Goal: Obtain resource: Obtain resource

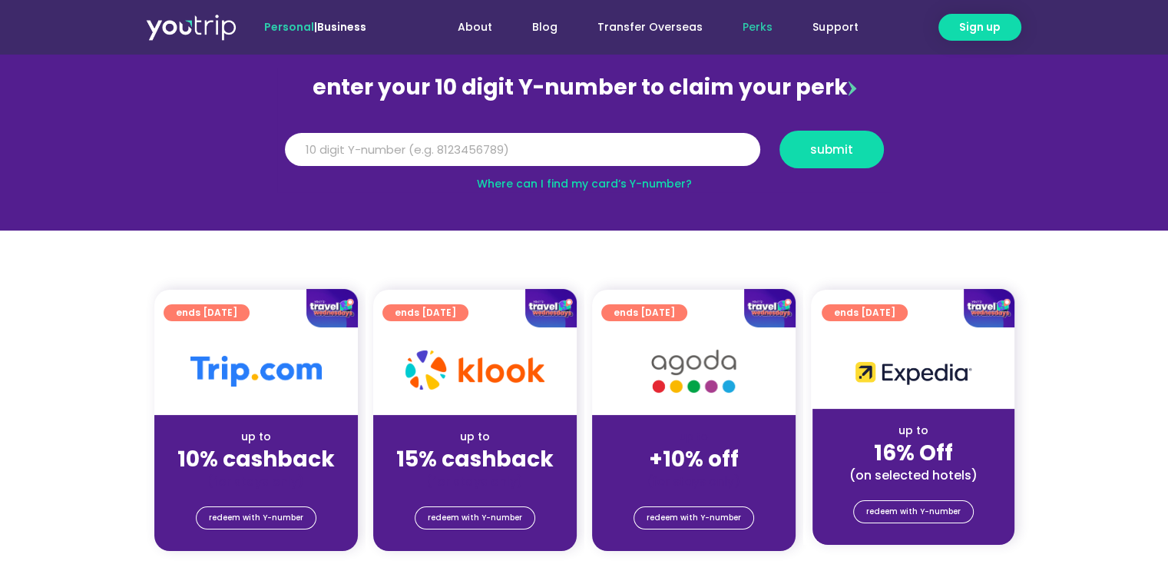
scroll to position [154, 0]
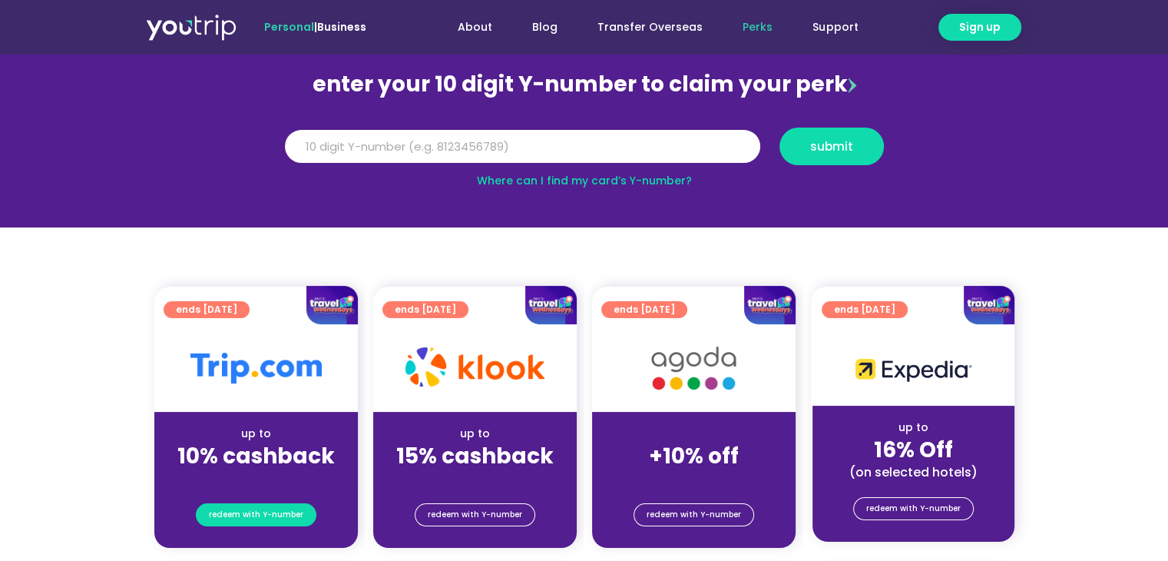
click at [249, 508] on span "redeem with Y-number" at bounding box center [256, 515] width 94 height 22
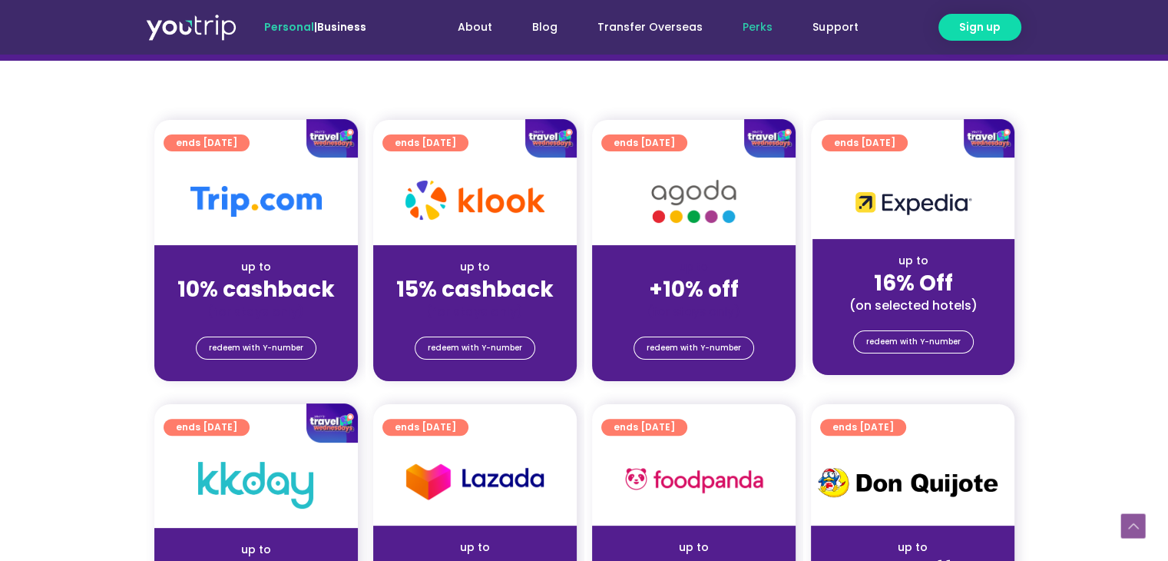
scroll to position [323, 0]
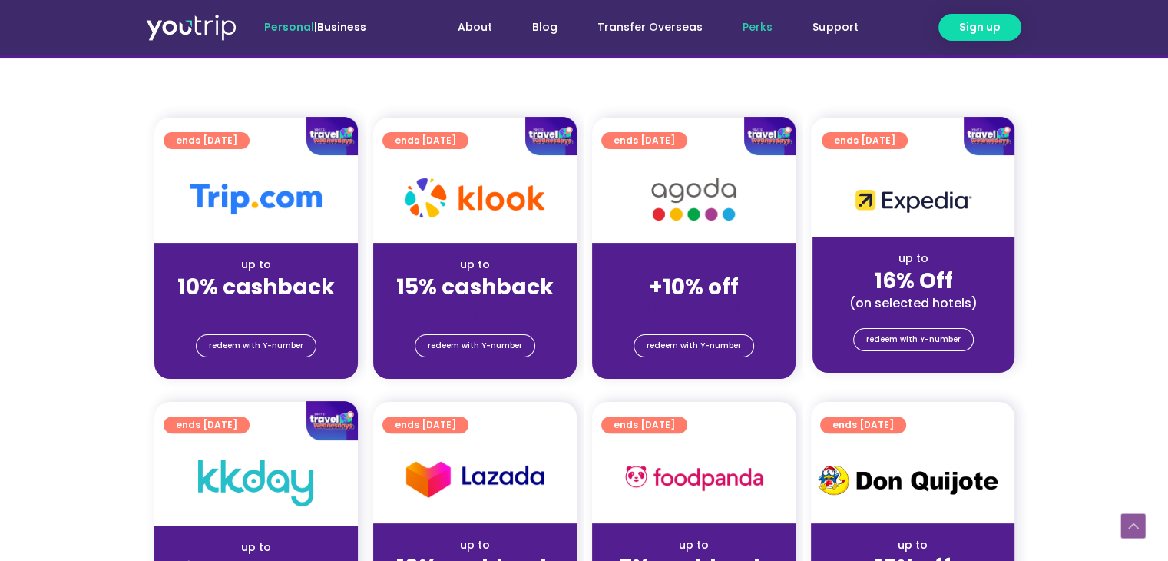
click at [253, 197] on img at bounding box center [255, 199] width 131 height 31
click at [256, 346] on span "redeem with Y-number" at bounding box center [256, 346] width 94 height 22
click at [258, 338] on span "redeem with Y-number" at bounding box center [256, 346] width 94 height 22
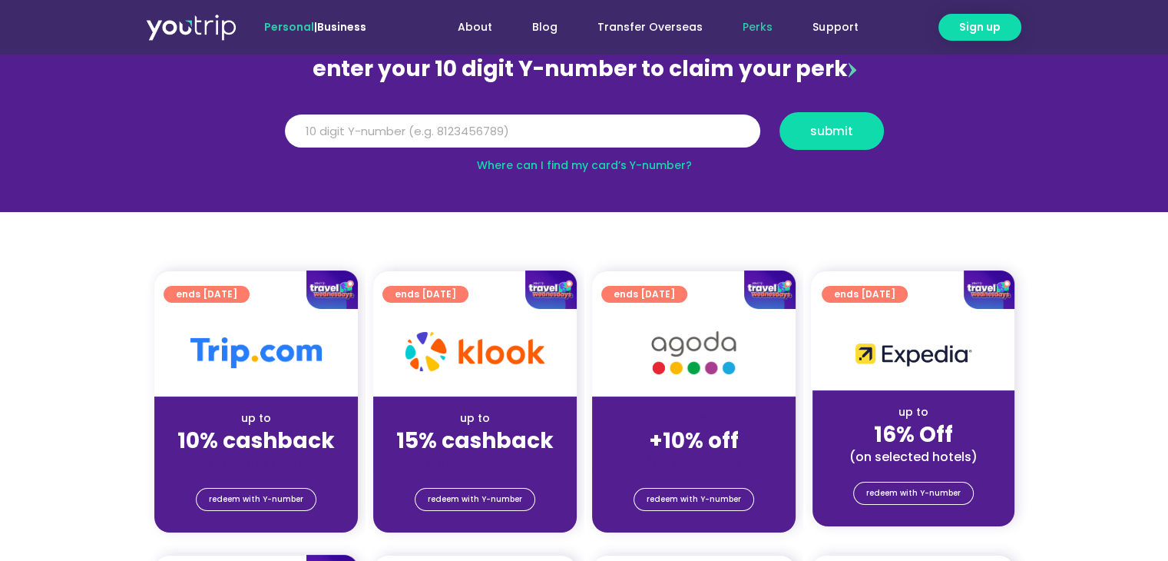
scroll to position [169, 0]
drag, startPoint x: 373, startPoint y: 135, endPoint x: 378, endPoint y: 128, distance: 9.4
click at [374, 133] on input "Y Number" at bounding box center [522, 131] width 475 height 34
paste input "81066401617"
type input "81066401617"
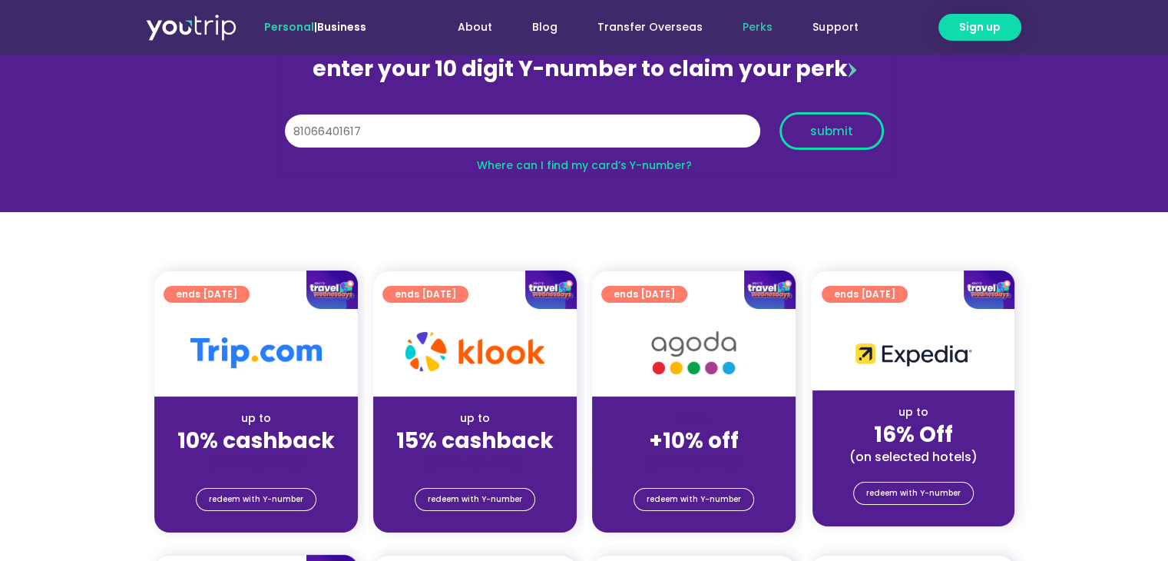
click at [834, 125] on span "submit" at bounding box center [831, 131] width 43 height 12
click at [671, 167] on link "Where can I find my card’s Y-number?" at bounding box center [584, 164] width 215 height 15
drag, startPoint x: 373, startPoint y: 133, endPoint x: 280, endPoint y: 140, distance: 94.0
click at [280, 140] on div "Y Number 81066401617" at bounding box center [522, 131] width 495 height 38
paste input "8106401617"
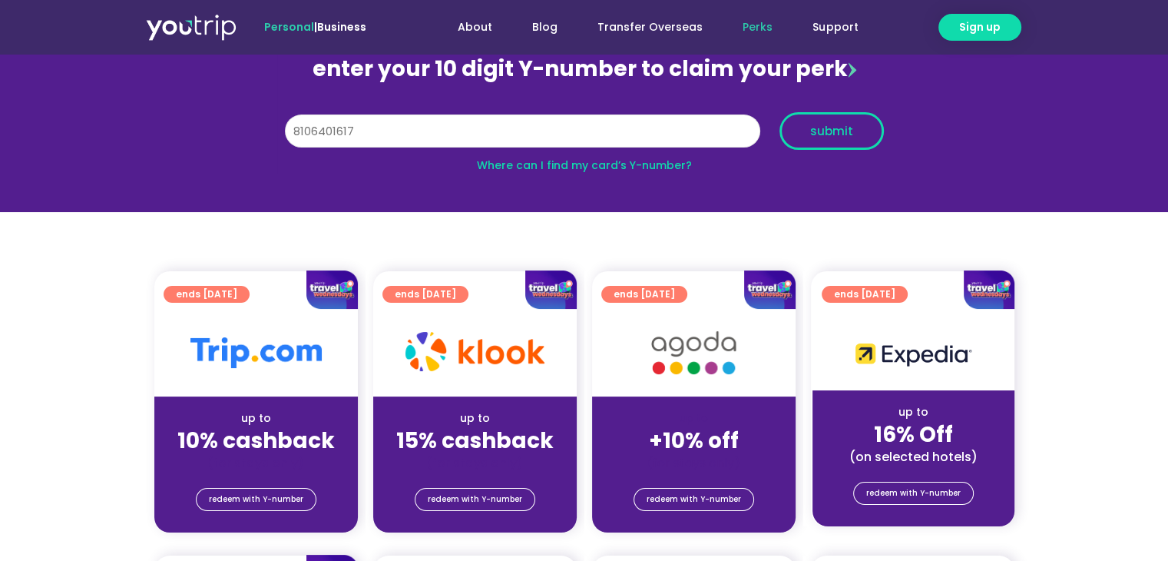
type input "8106401617"
click at [836, 132] on span "submit" at bounding box center [831, 131] width 43 height 12
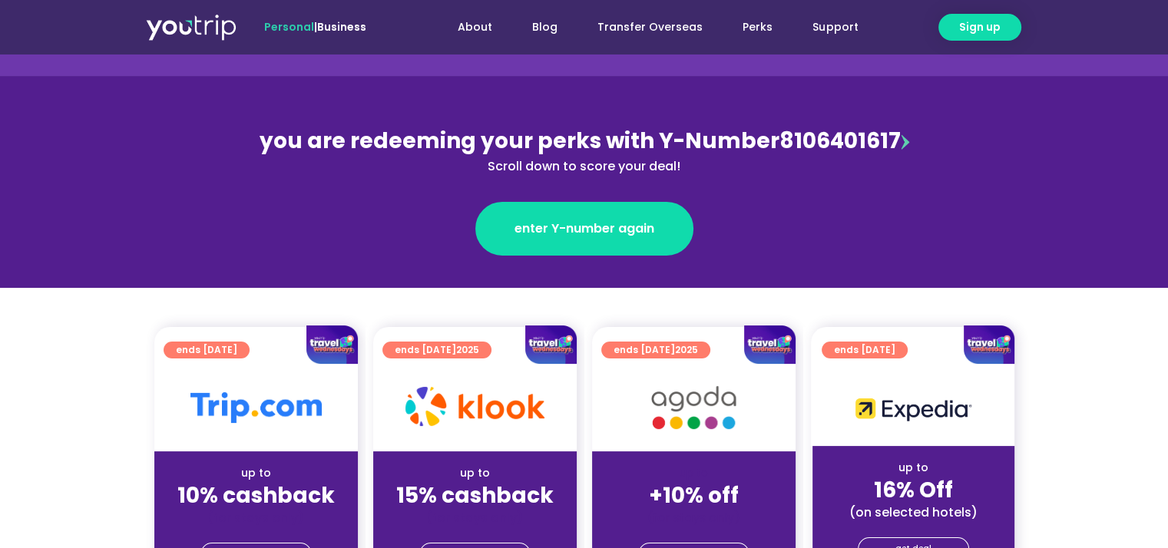
scroll to position [154, 0]
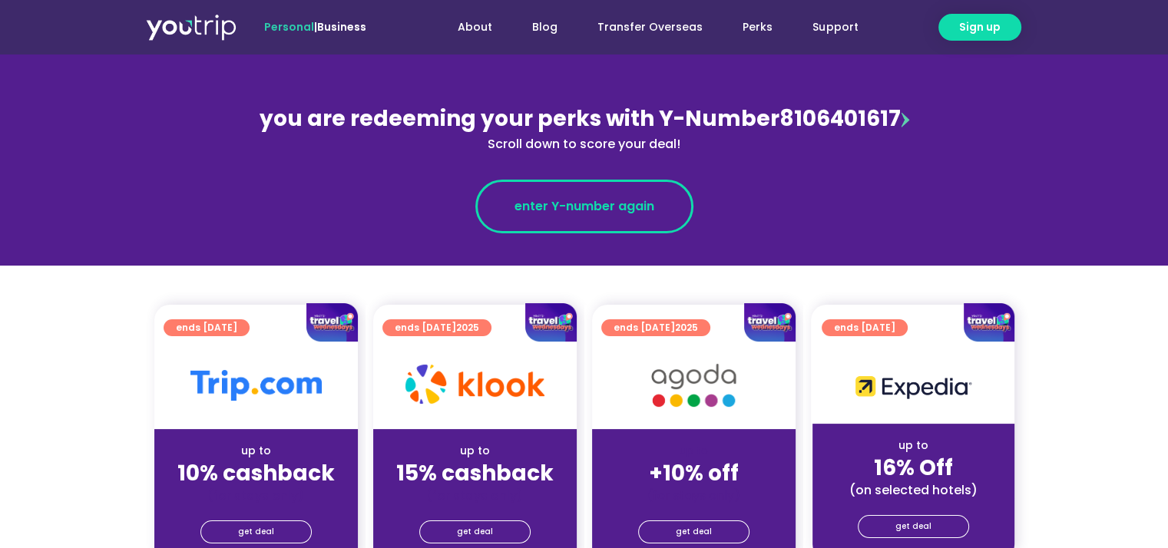
click at [596, 211] on span "enter Y-number again" at bounding box center [585, 206] width 140 height 18
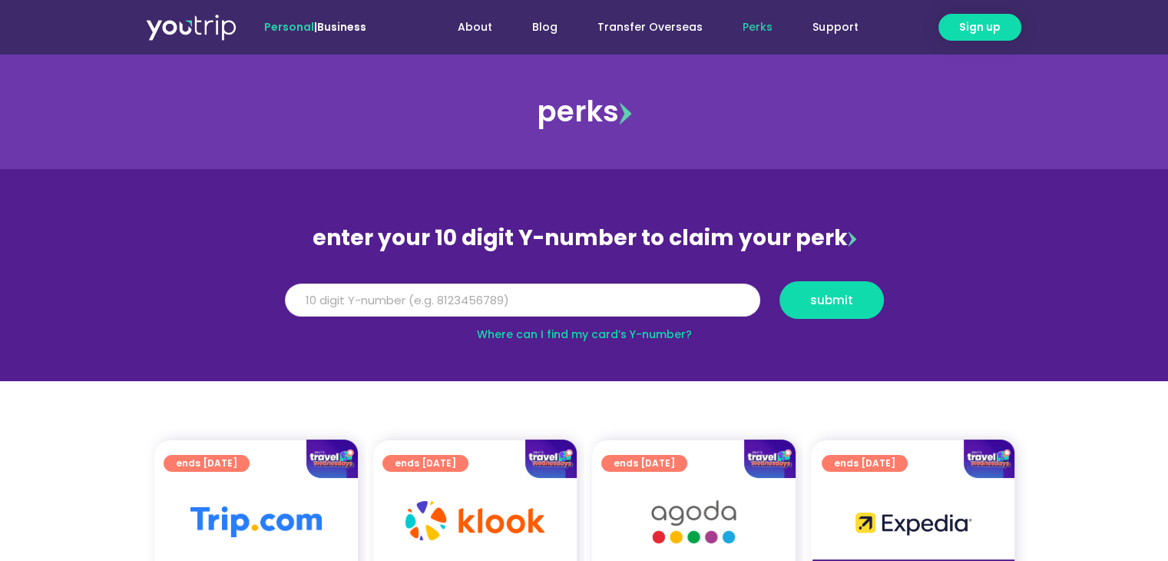
click at [336, 284] on input "Y Number" at bounding box center [522, 300] width 475 height 34
paste input "8106401617"
type input "8106401617"
click at [820, 296] on span "submit" at bounding box center [831, 300] width 43 height 12
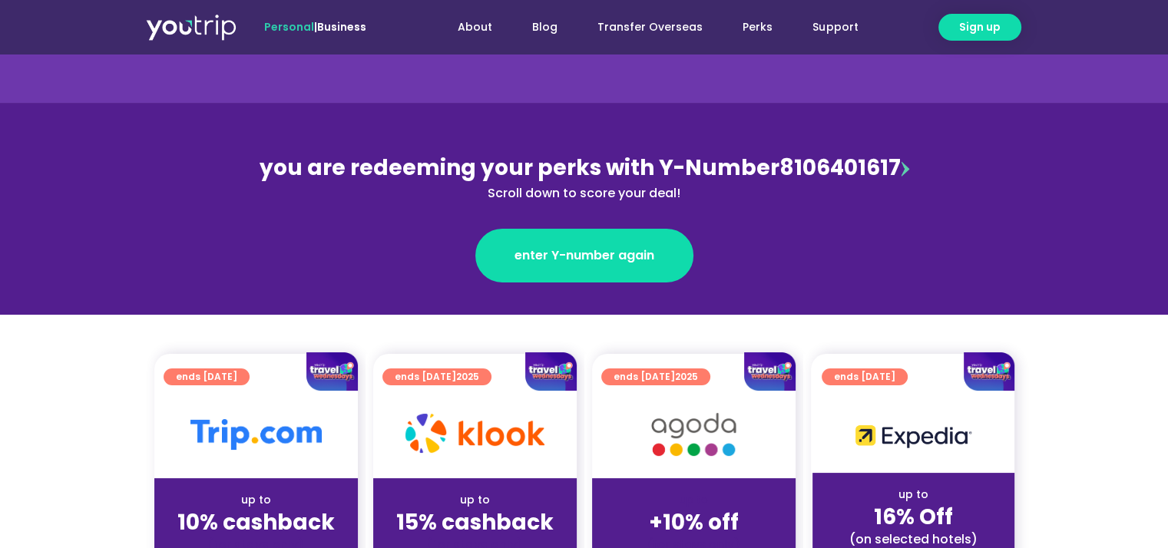
scroll to position [307, 0]
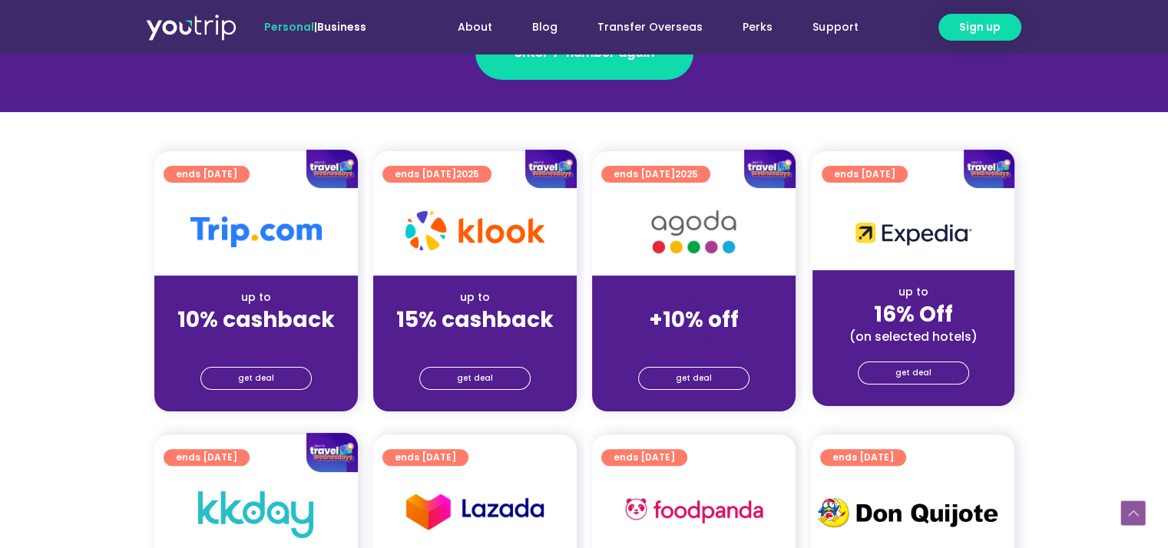
click at [247, 341] on div "(for stays only)" at bounding box center [256, 342] width 179 height 16
click at [247, 373] on span "get deal" at bounding box center [256, 379] width 36 height 22
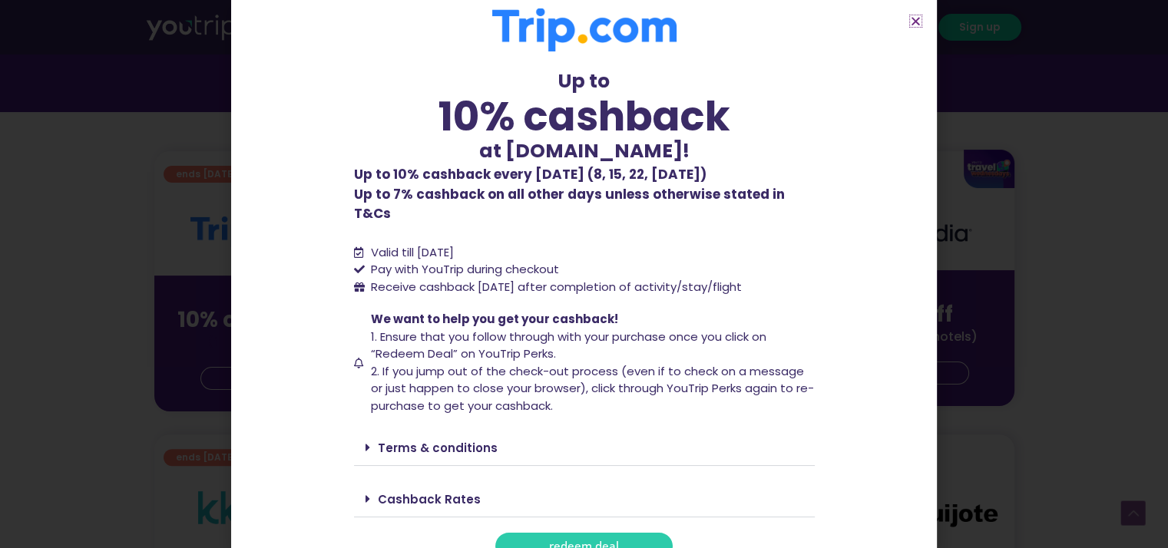
scroll to position [18, 0]
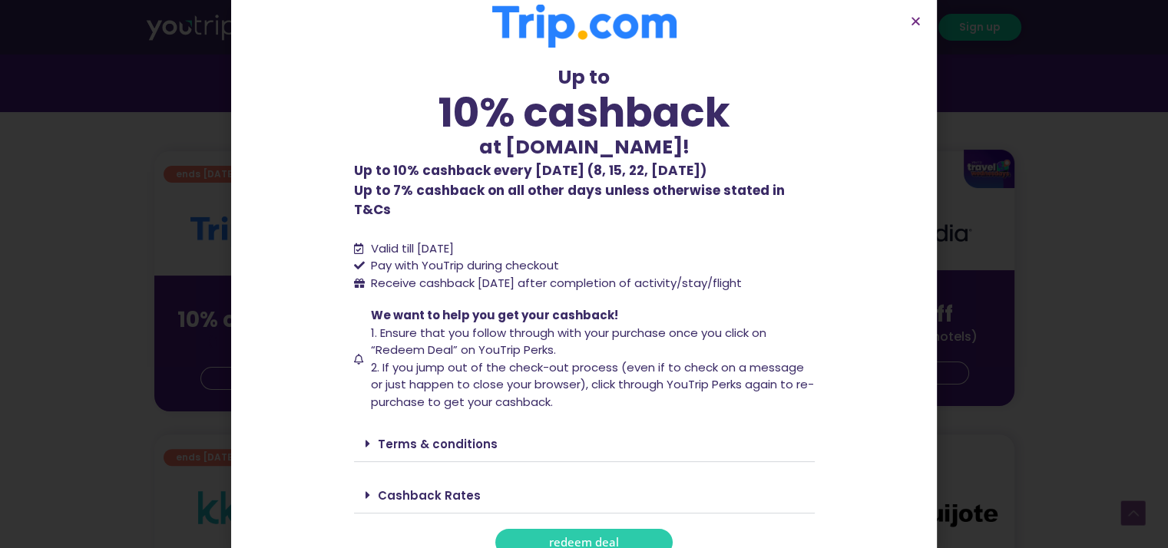
click at [567, 537] on span "redeem deal" at bounding box center [584, 543] width 70 height 12
